Goal: Task Accomplishment & Management: Manage account settings

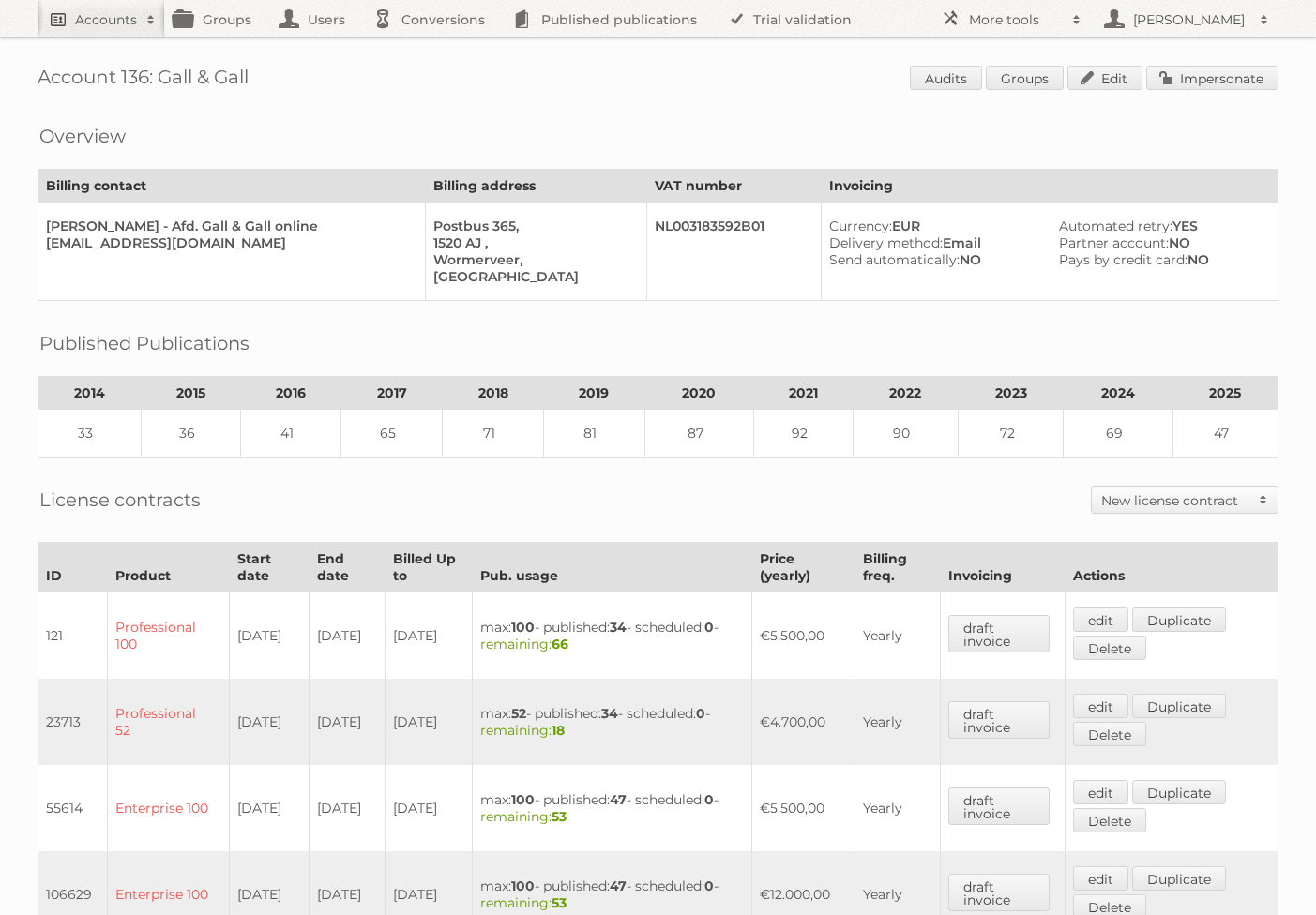
click at [96, 22] on h2 "Accounts" at bounding box center [106, 19] width 61 height 19
type input"] "blokker"
click at [432, 48] on input "Search" at bounding box center [446, 61] width 28 height 28
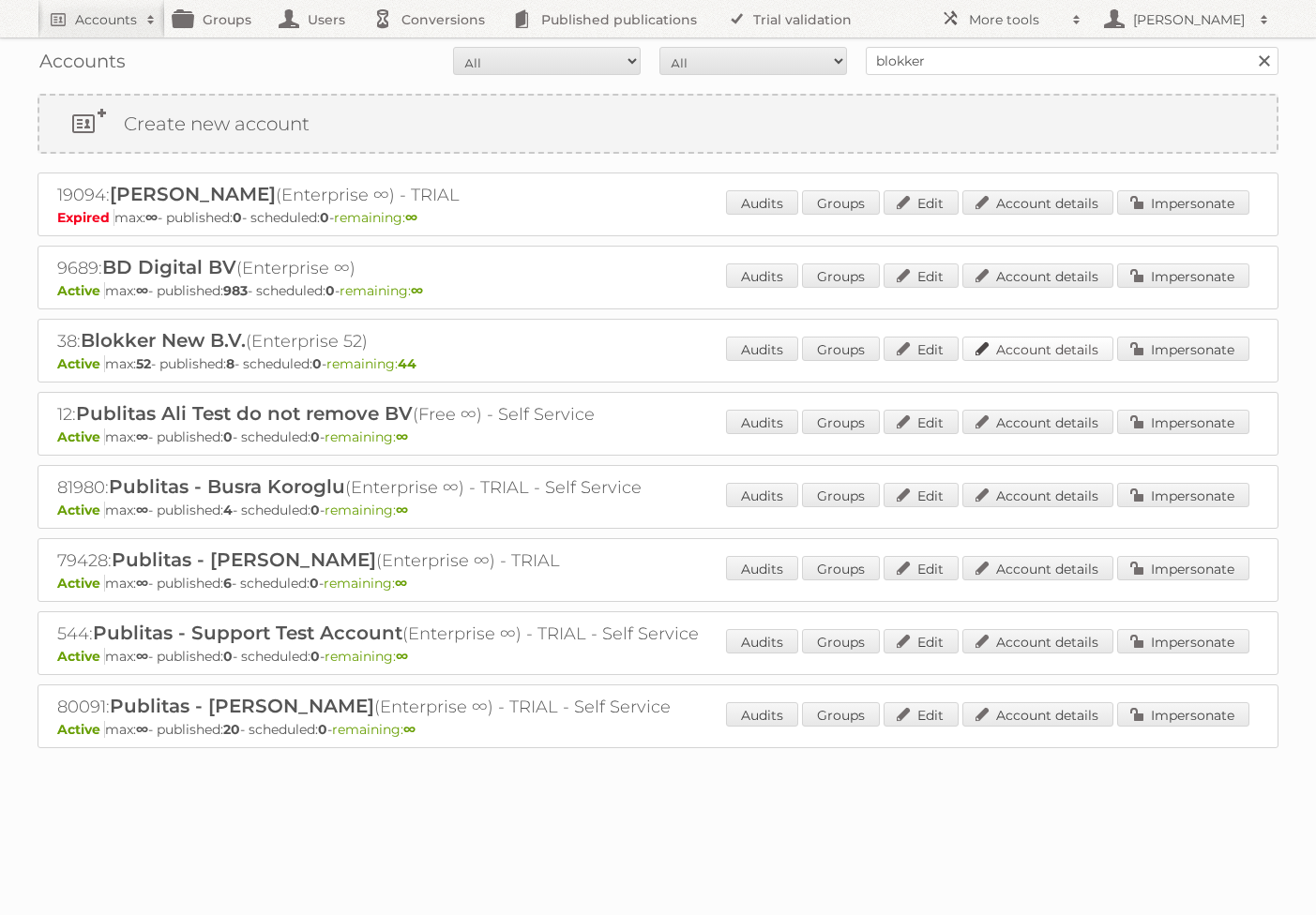
click at [1018, 352] on link "Account details" at bounding box center [1038, 349] width 151 height 25
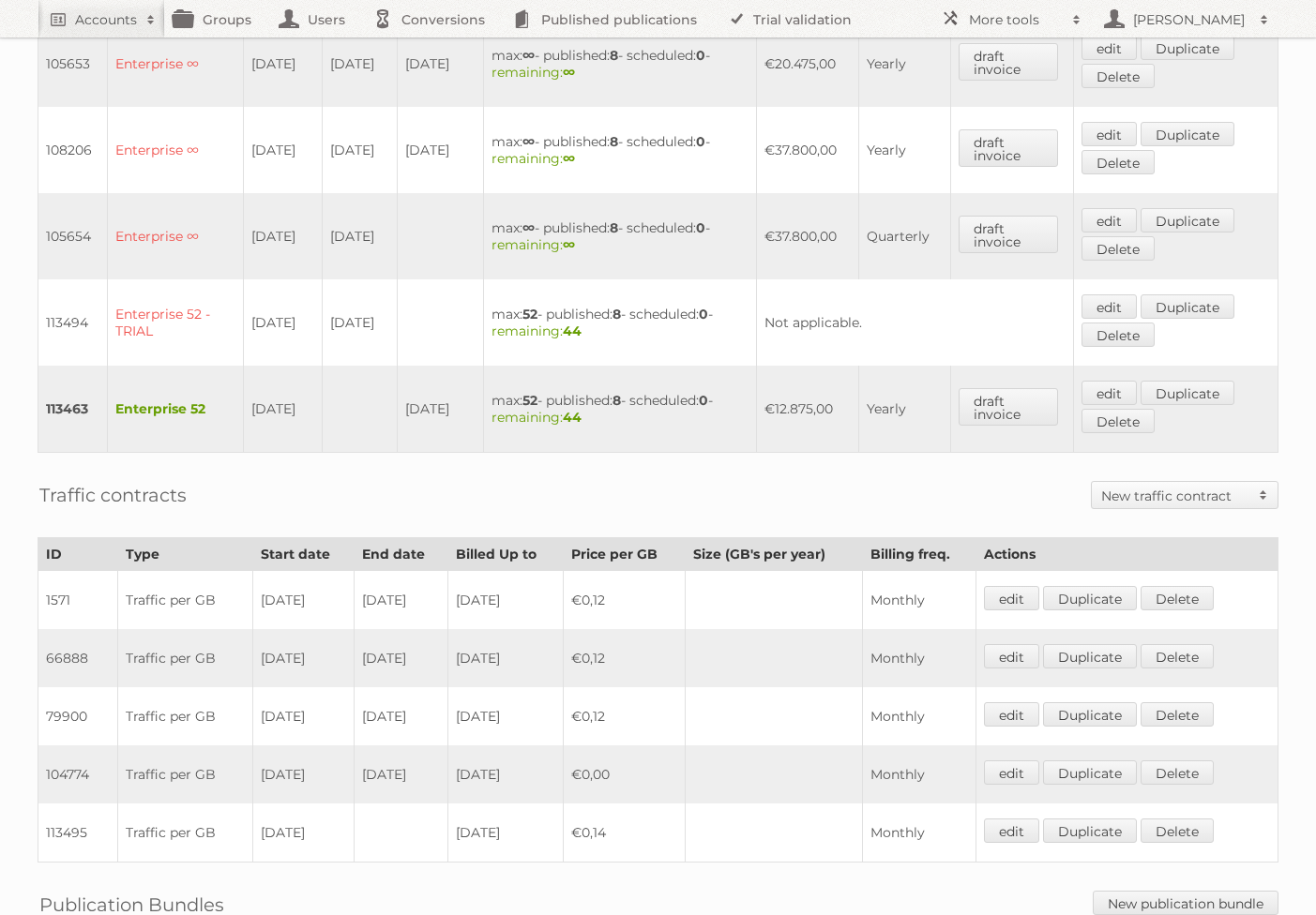
scroll to position [965, 0]
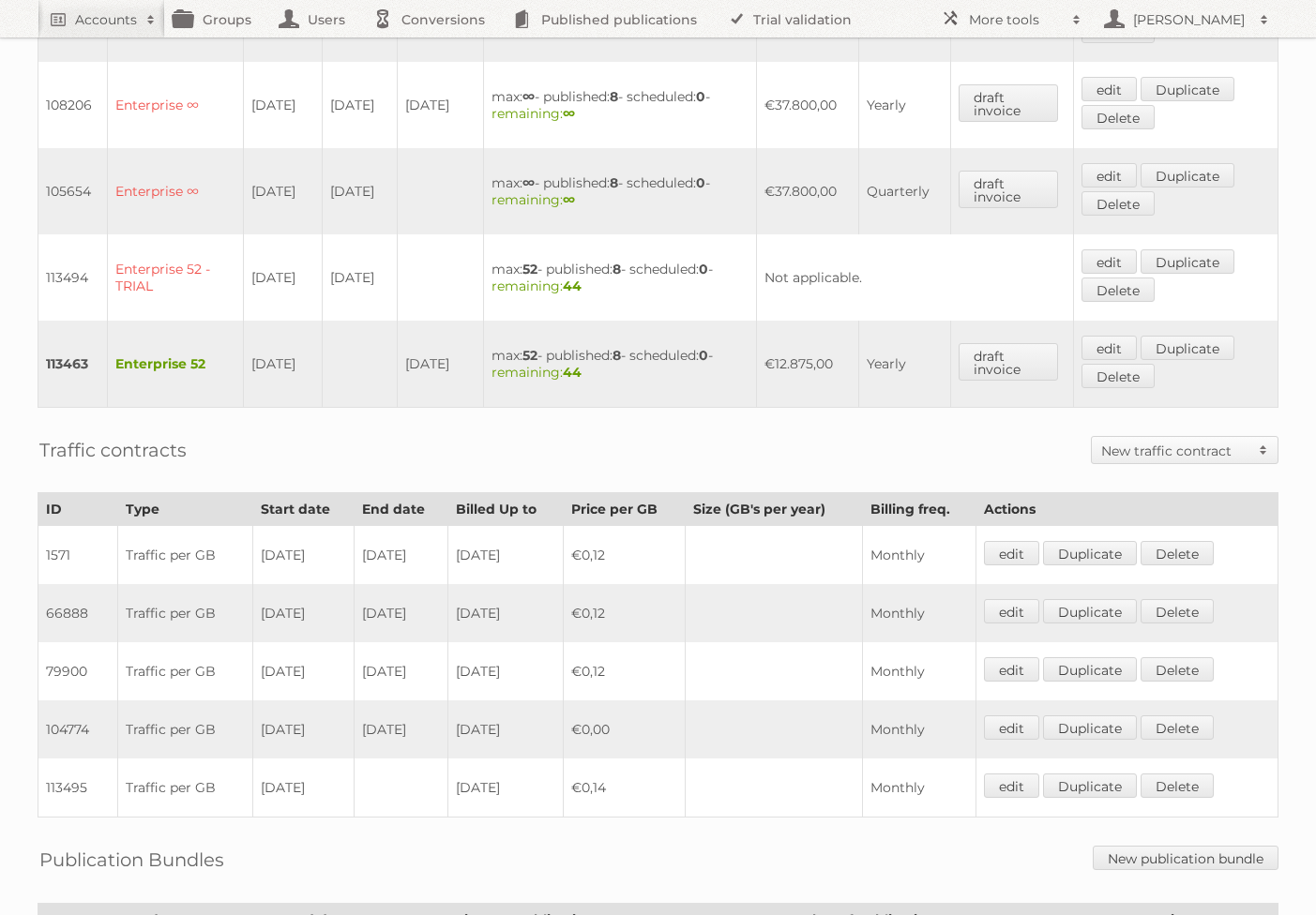
drag, startPoint x: 367, startPoint y: 200, endPoint x: 194, endPoint y: 191, distance: 173.2
click at [194, 191] on tr "105654 Enterprise ∞ [DATE] [DATE] max: ∞ - published: 8 - scheduled: 0 - remain…" at bounding box center [658, 190] width 1241 height 86
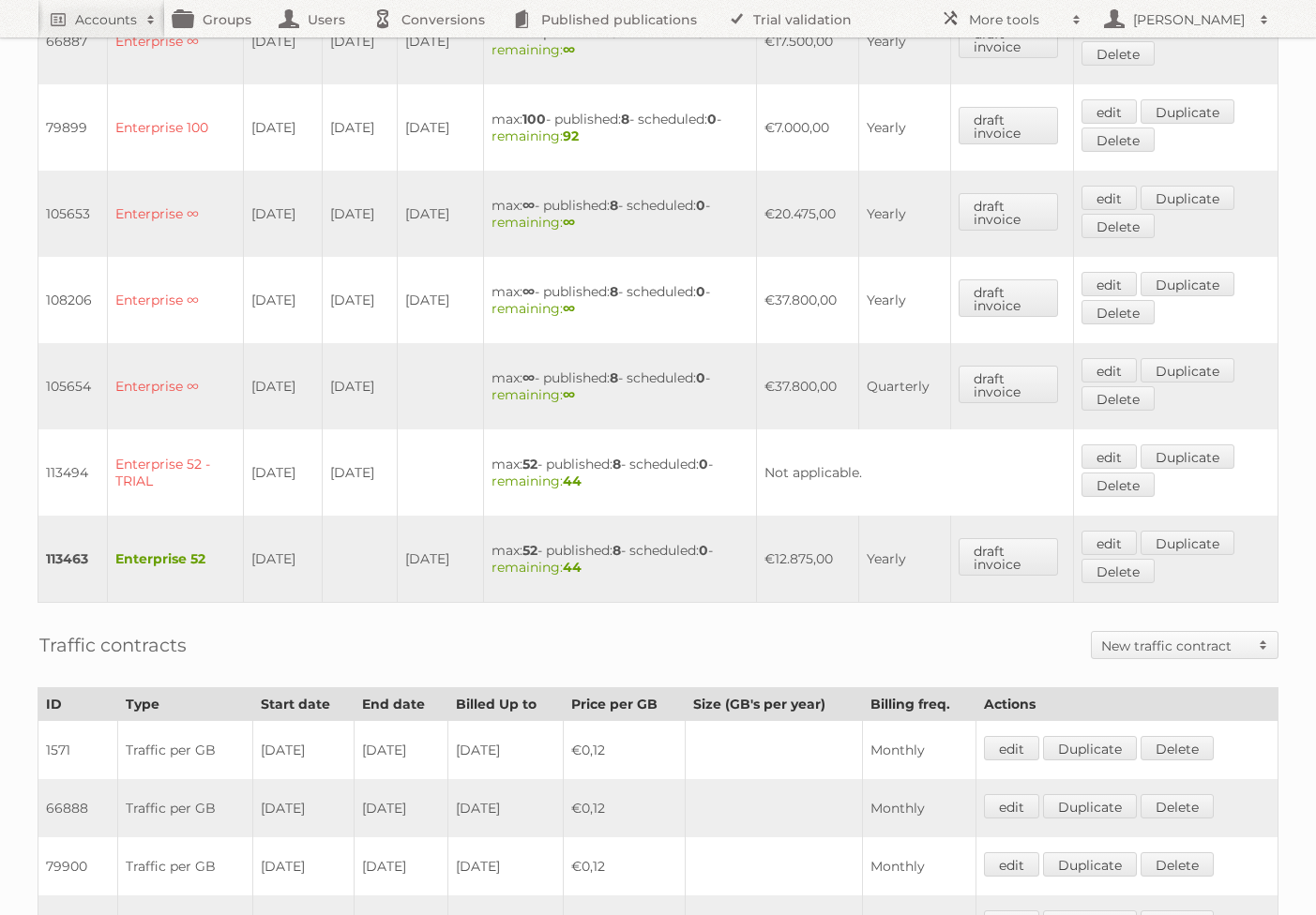
scroll to position [762, 0]
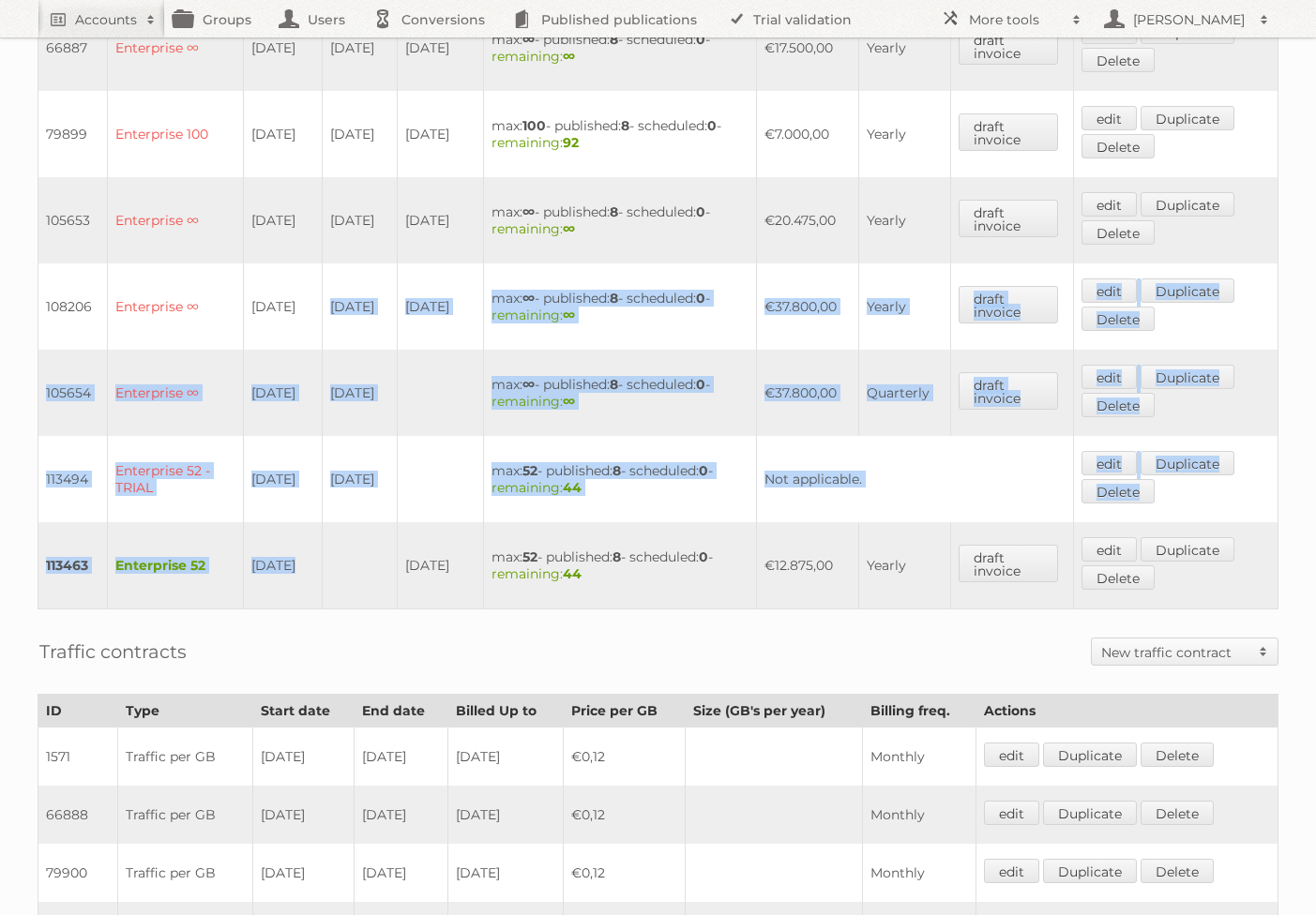
drag, startPoint x: 330, startPoint y: 288, endPoint x: 339, endPoint y: 571, distance: 283.1
click at [339, 571] on tbody "38 Enterprise 1000 [DATE] [DATE] [DATE] max: 1000 - published: 8 - scheduled: 0…" at bounding box center [658, 264] width 1241 height 691
click at [356, 333] on td "[DATE]" at bounding box center [360, 306] width 75 height 86
